Goal: Book appointment/travel/reservation

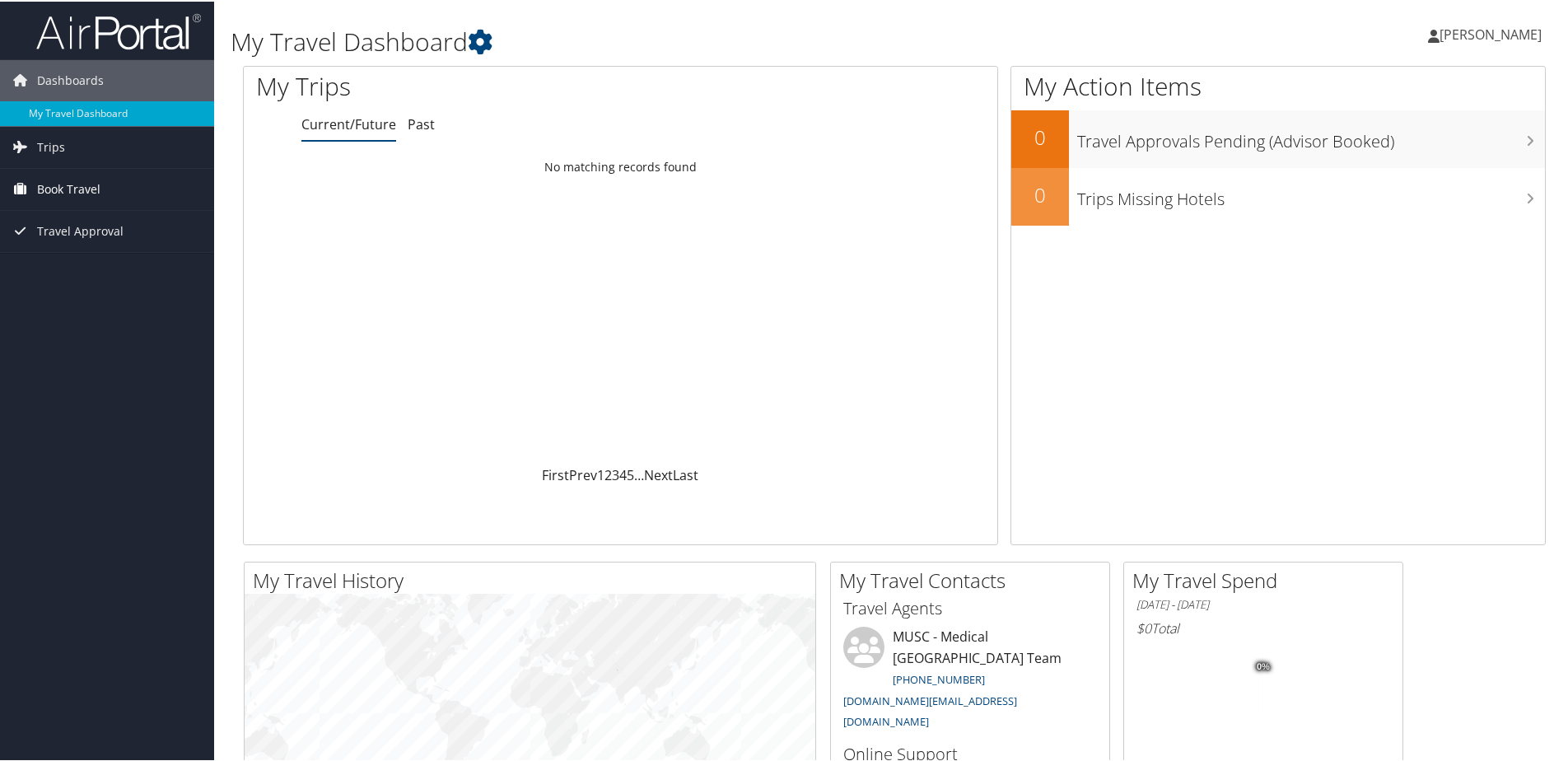
click at [72, 187] on span "Book Travel" at bounding box center [69, 187] width 64 height 41
click at [68, 272] on link "Book/Manage Online Trips" at bounding box center [107, 270] width 215 height 24
